Goal: Check status: Check status

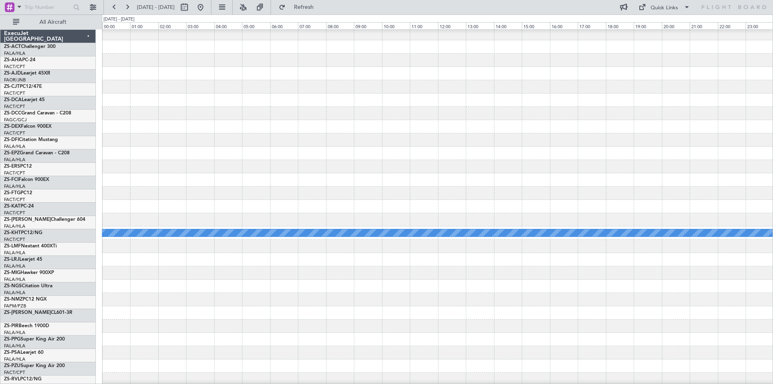
scroll to position [282, 0]
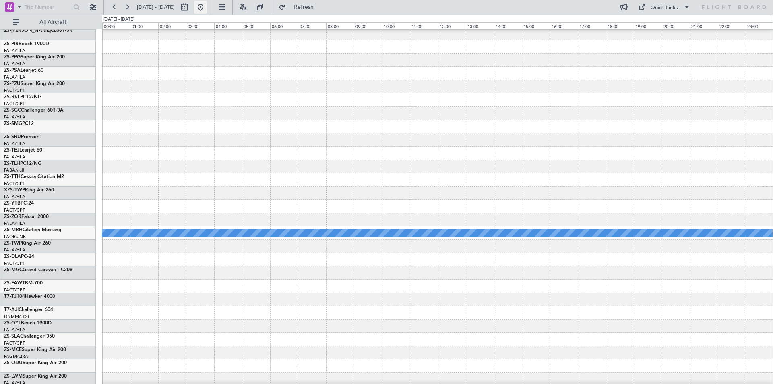
click at [207, 9] on button at bounding box center [200, 7] width 13 height 13
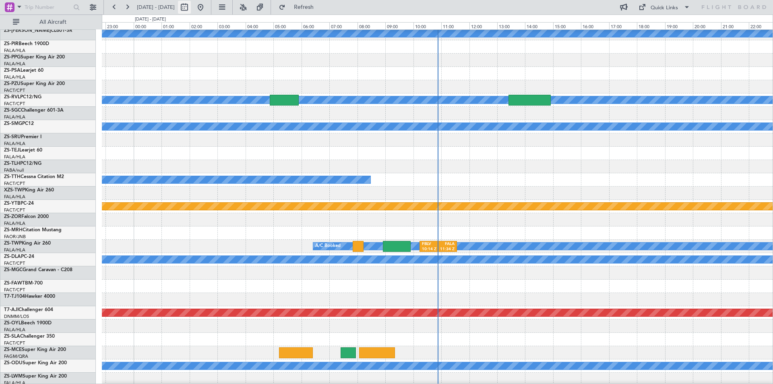
click at [191, 8] on button at bounding box center [184, 7] width 13 height 13
select select "9"
select select "2025"
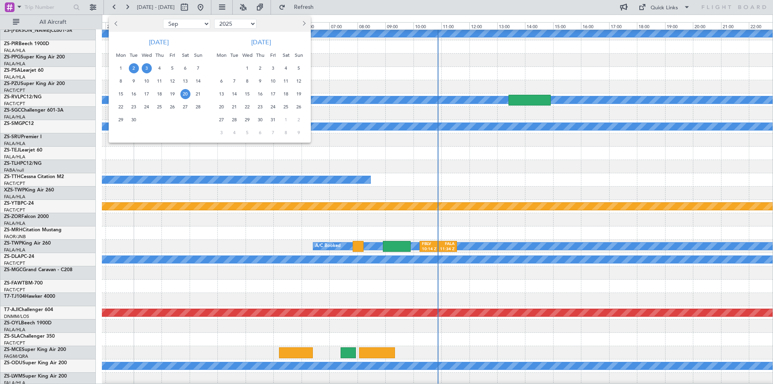
click at [186, 96] on span "20" at bounding box center [185, 94] width 10 height 10
click at [284, 68] on span "4" at bounding box center [286, 68] width 10 height 10
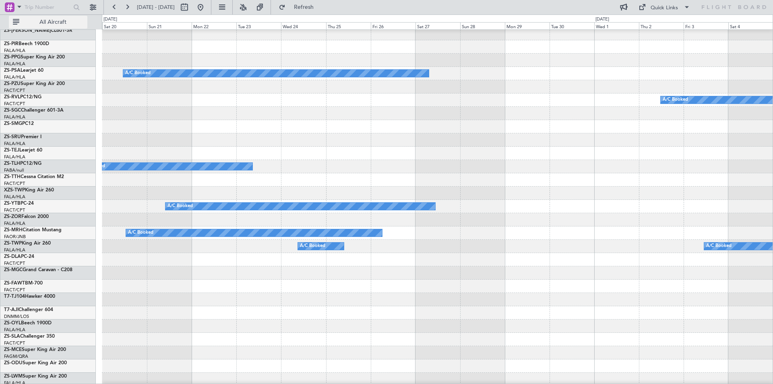
click at [43, 21] on span "All Aircraft" at bounding box center [53, 22] width 64 height 6
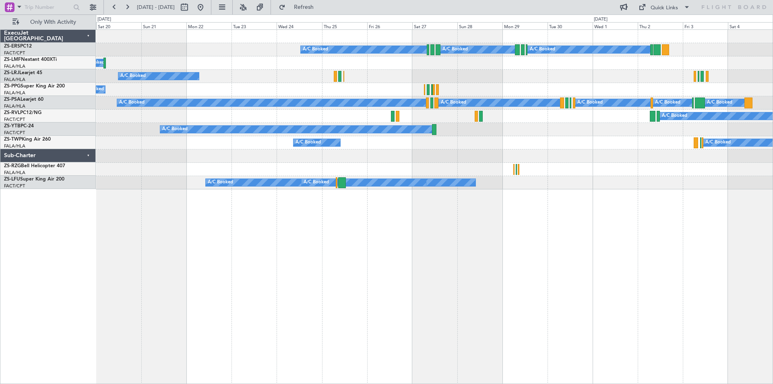
scroll to position [0, 0]
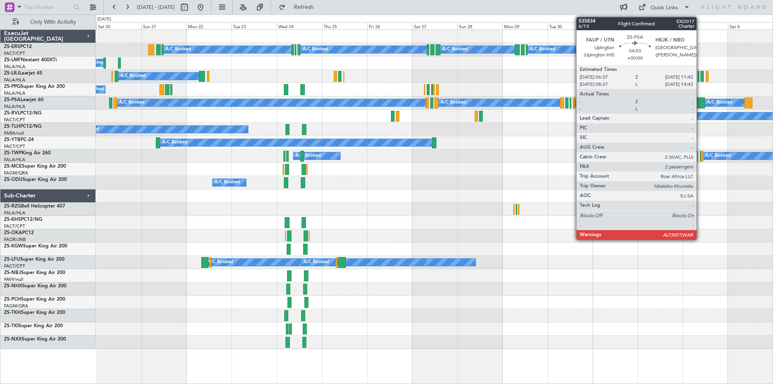
click at [700, 102] on div at bounding box center [700, 102] width 10 height 11
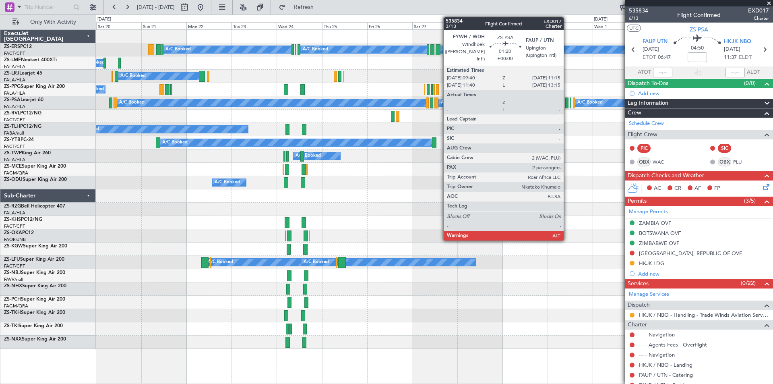
click at [568, 99] on div at bounding box center [567, 102] width 3 height 11
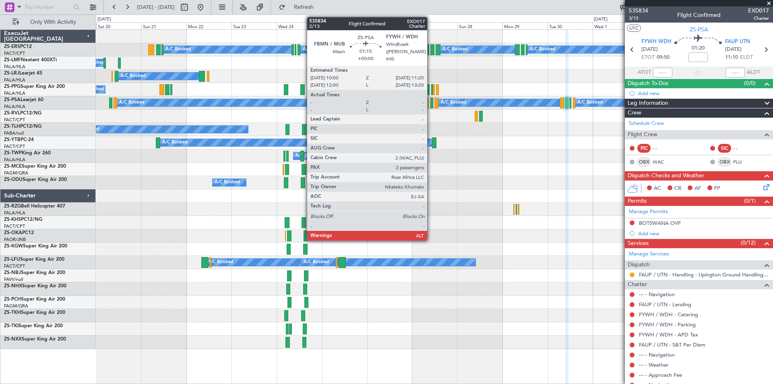
click at [431, 105] on div at bounding box center [432, 102] width 3 height 11
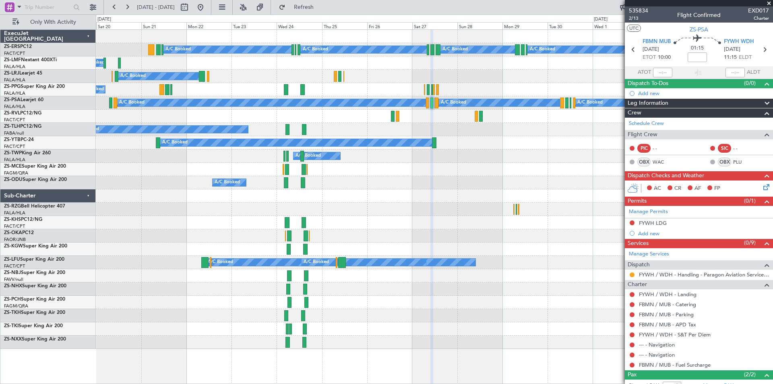
click at [769, 4] on span at bounding box center [769, 3] width 8 height 7
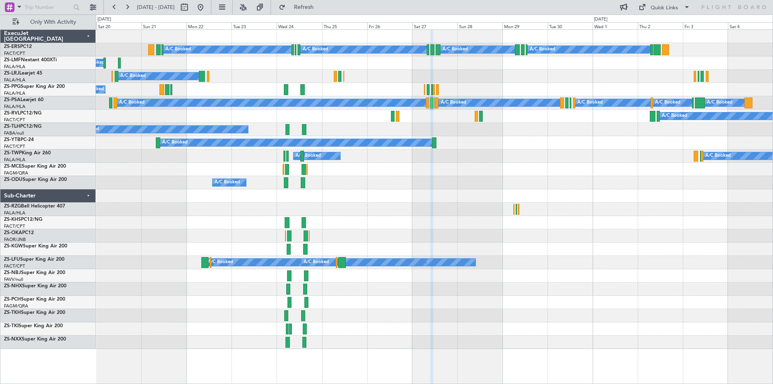
type input "0"
